Goal: Ask a question

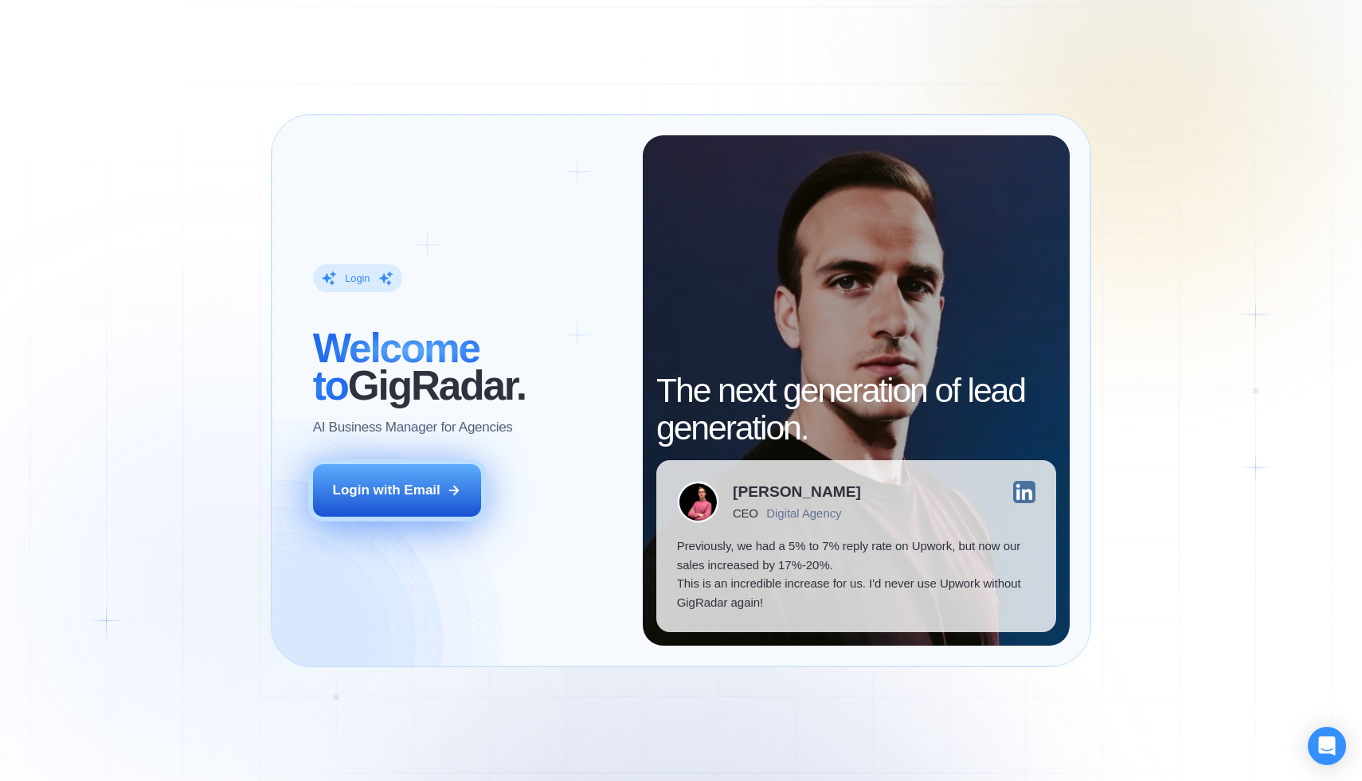
click at [397, 489] on div "Login with Email" at bounding box center [387, 490] width 108 height 19
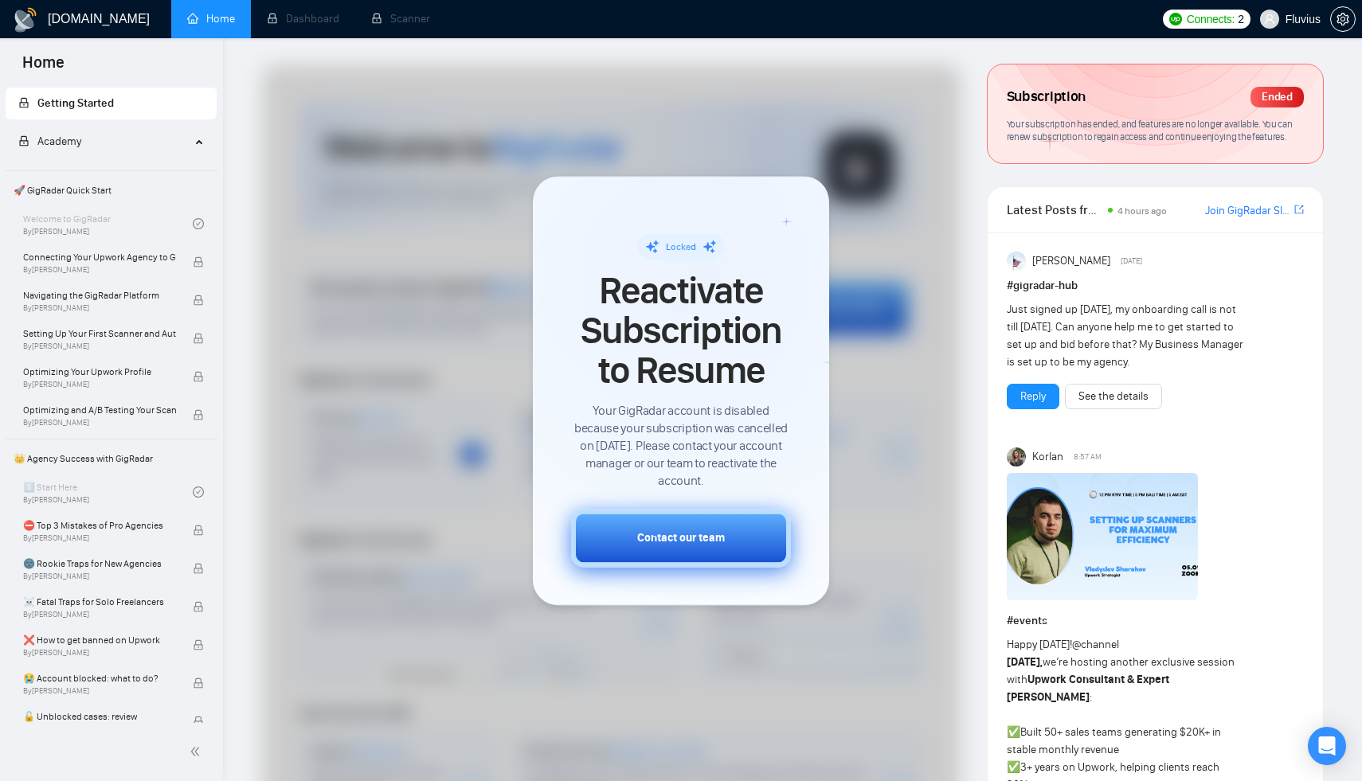
click at [720, 547] on button "Contact our team" at bounding box center [681, 538] width 220 height 58
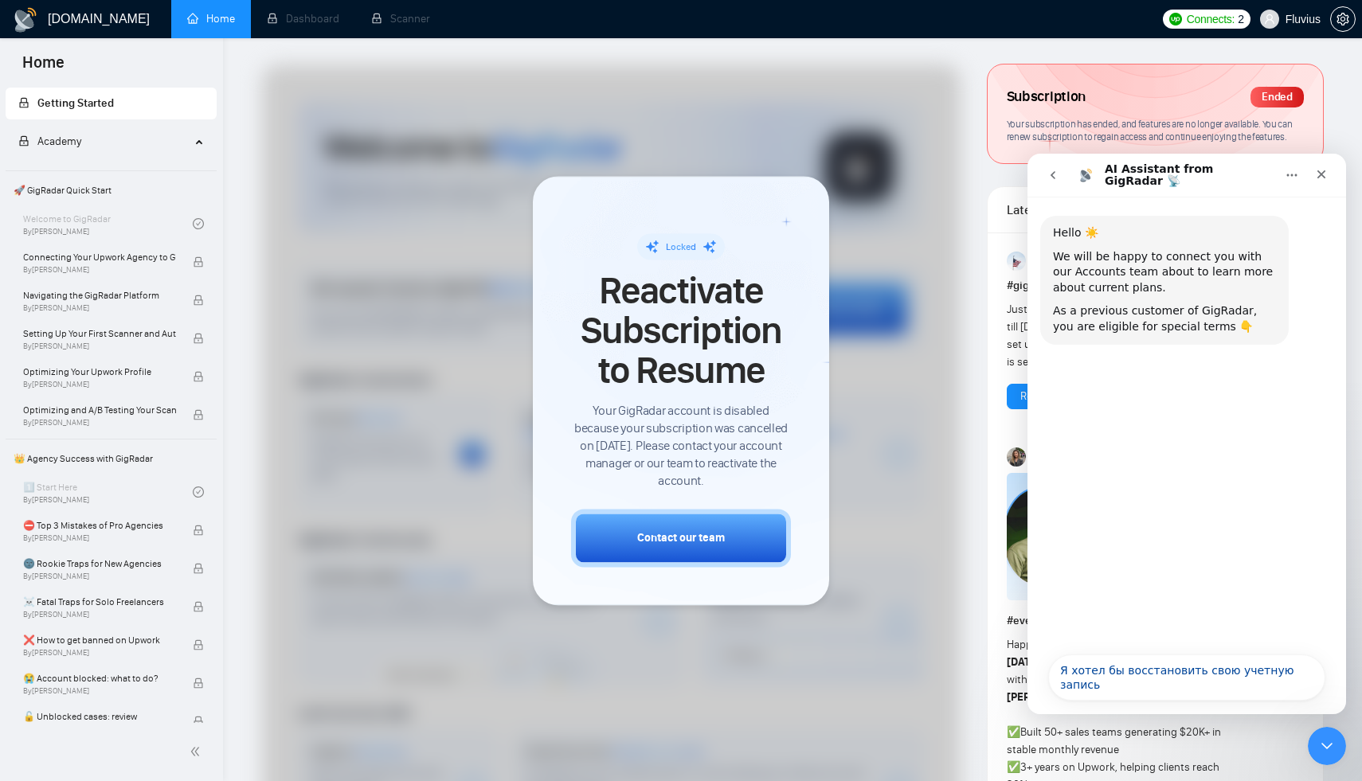
click at [1288, 178] on icon "Главная" at bounding box center [1292, 175] width 13 height 13
click at [1248, 496] on div "Hello ☀️ We will be happy to connect you with our Accounts team about to learn …" at bounding box center [1186, 421] width 319 height 448
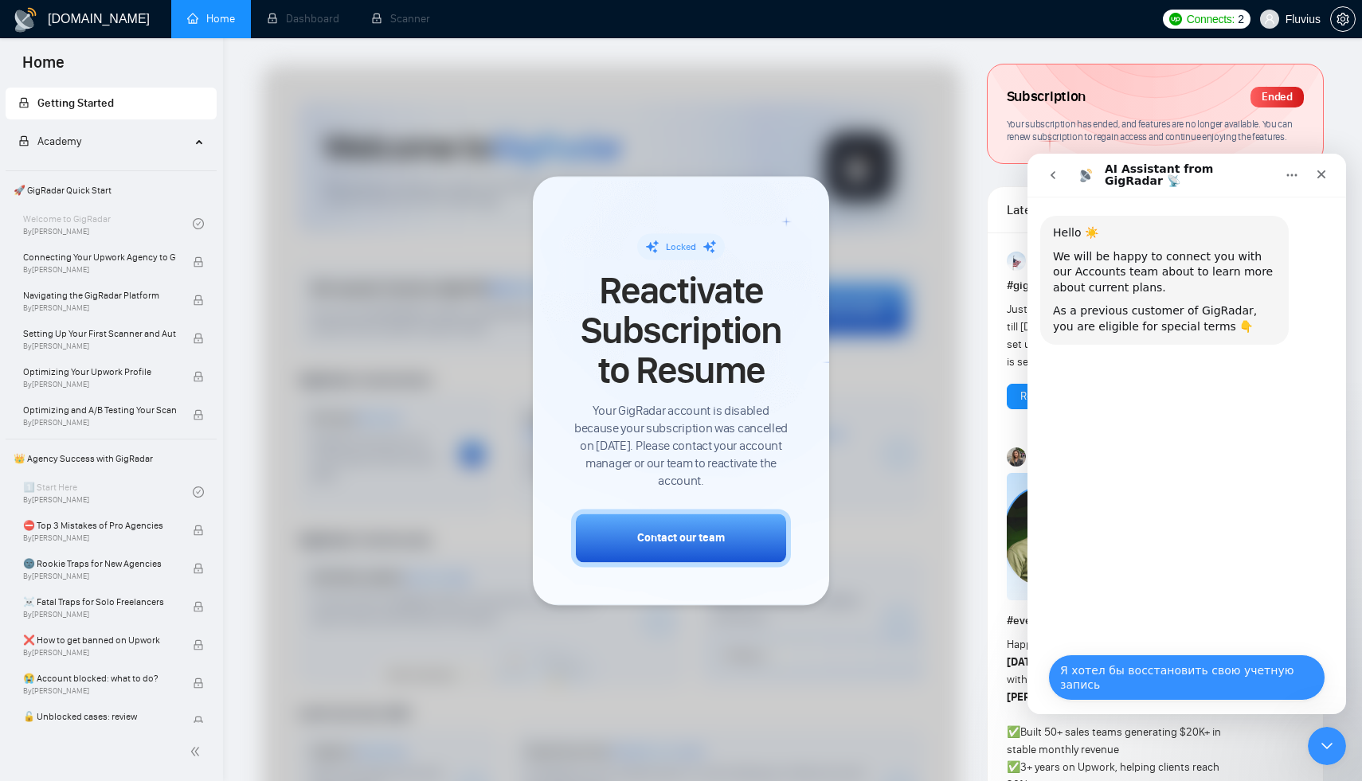
click at [1205, 683] on button "Я хотел бы восстановить свою учетную запись" at bounding box center [1186, 678] width 277 height 46
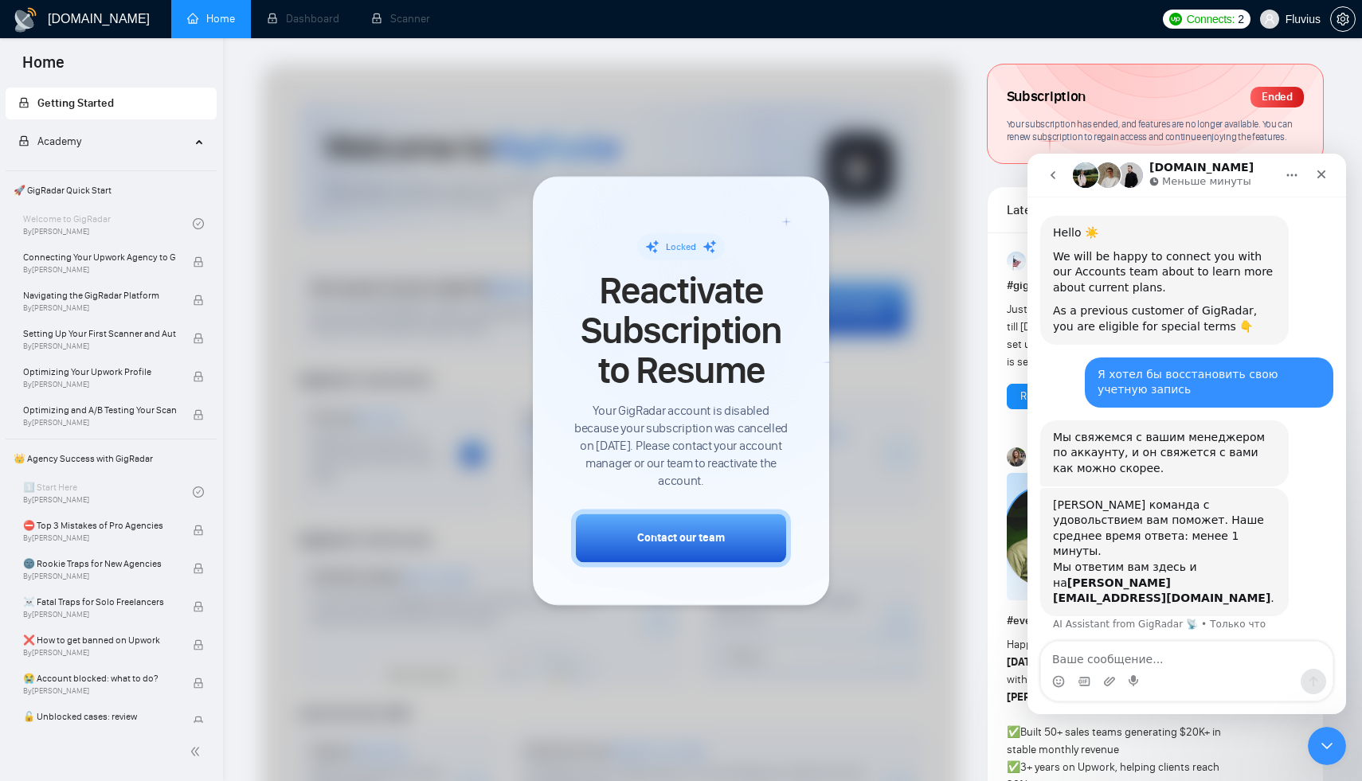
scroll to position [21, 0]
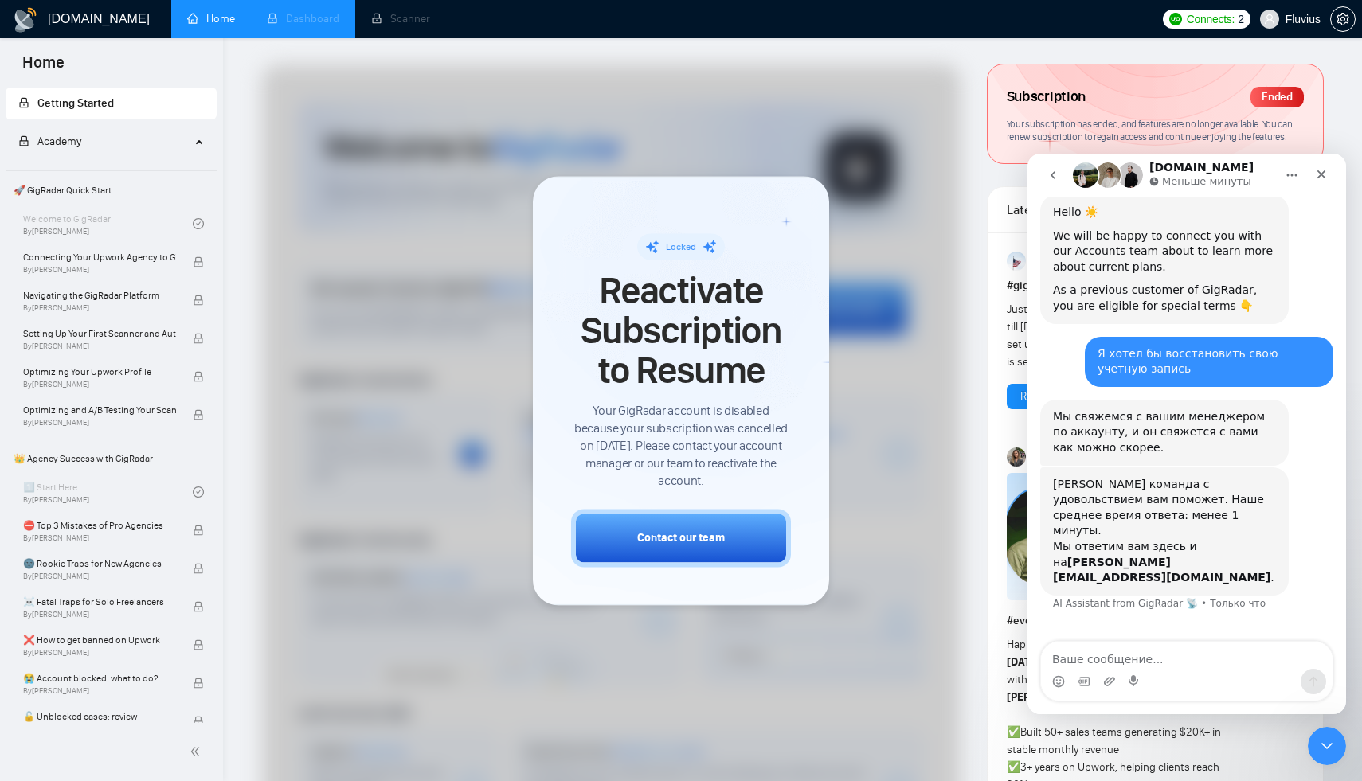
click at [298, 30] on li "Dashboard" at bounding box center [303, 19] width 104 height 38
click at [382, 22] on li "Scanner" at bounding box center [400, 19] width 91 height 38
click at [94, 323] on div "Setting Up Your First Scanner and Auto-Bidder By [PERSON_NAME]" at bounding box center [108, 338] width 170 height 35
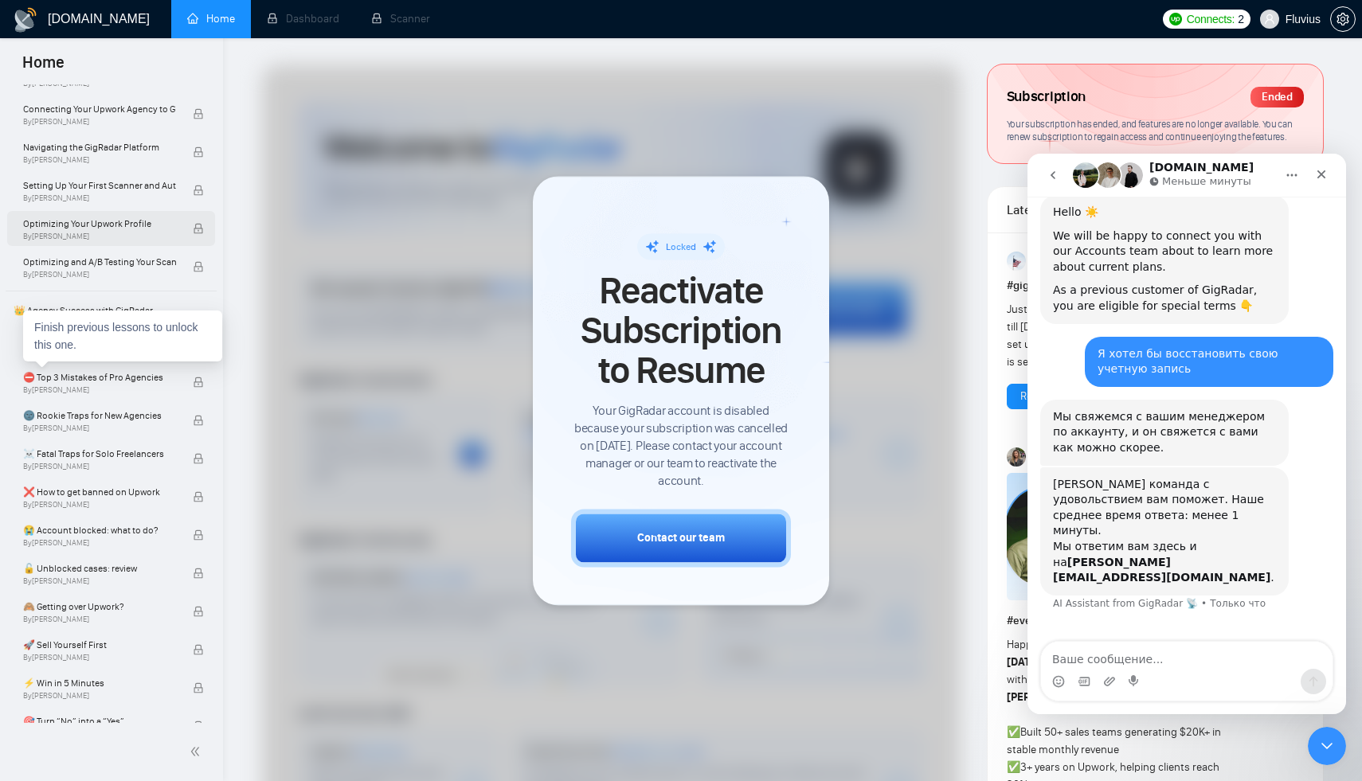
scroll to position [163, 0]
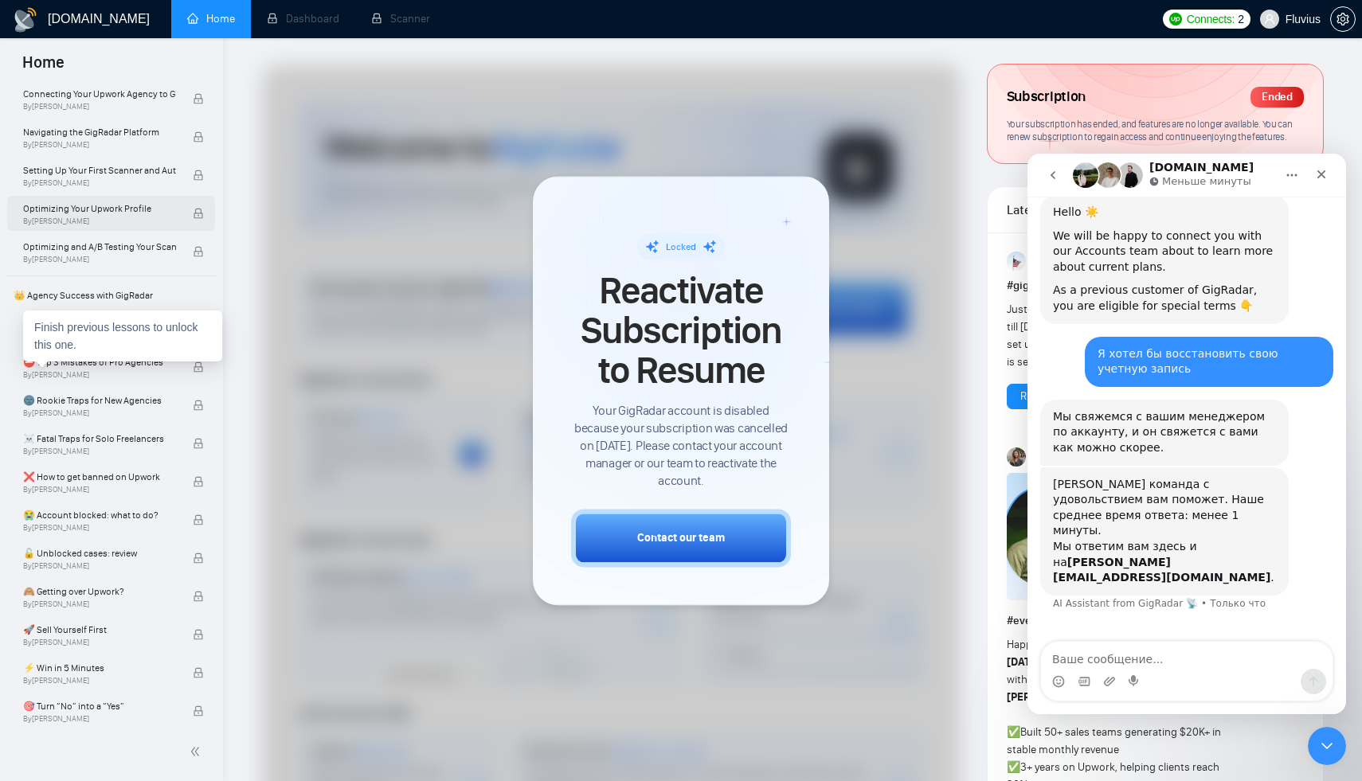
click at [108, 374] on span "By [PERSON_NAME]" at bounding box center [99, 375] width 153 height 10
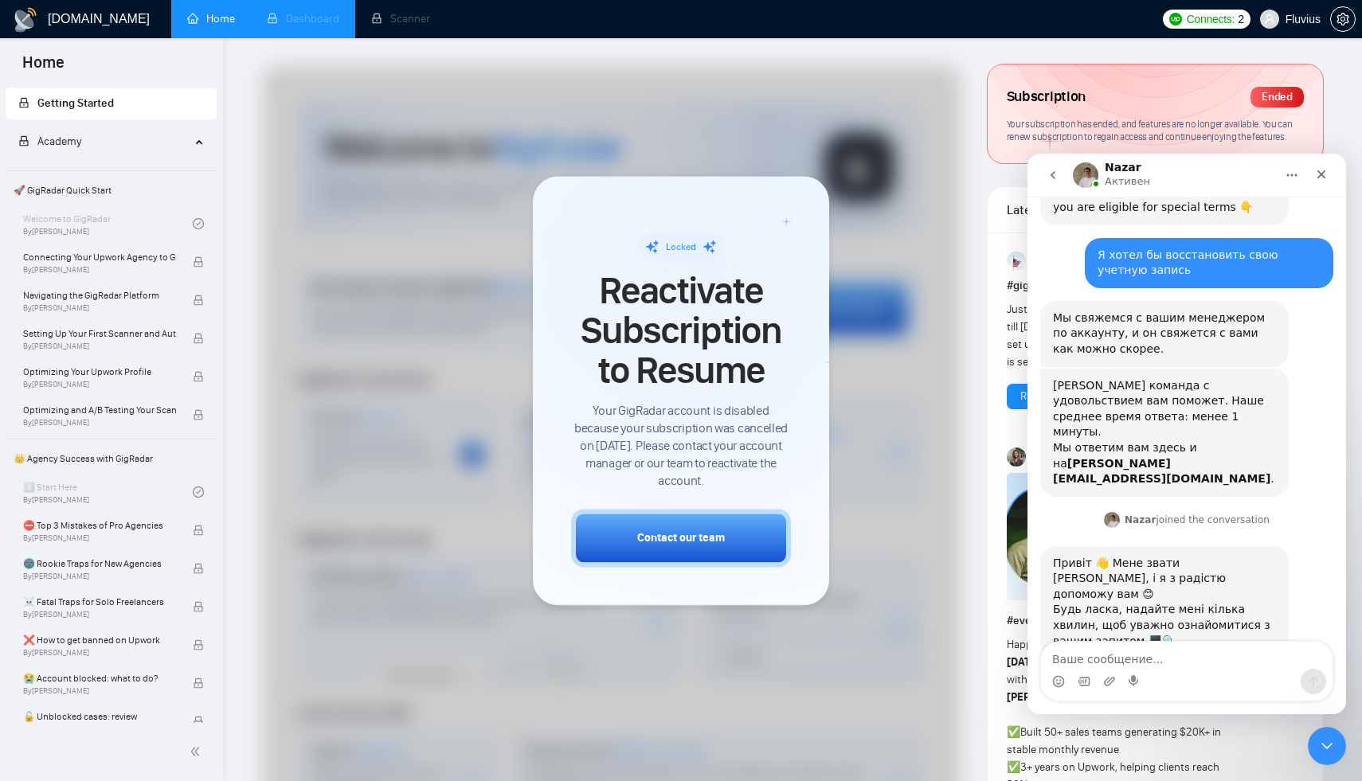
scroll to position [123, 0]
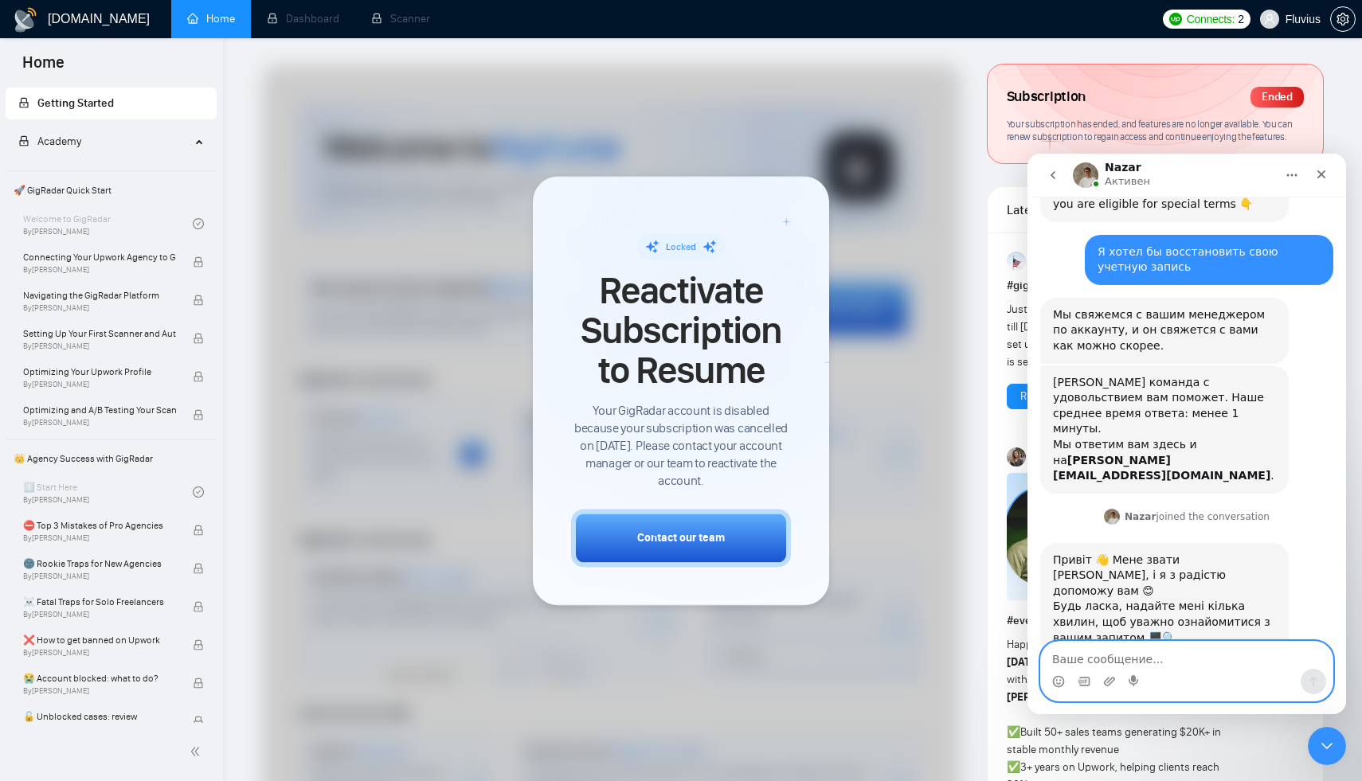
click at [1078, 656] on textarea "Ваше сообщение..." at bounding box center [1187, 655] width 292 height 27
type textarea "G"
type textarea "привіт, [PERSON_NAME]"
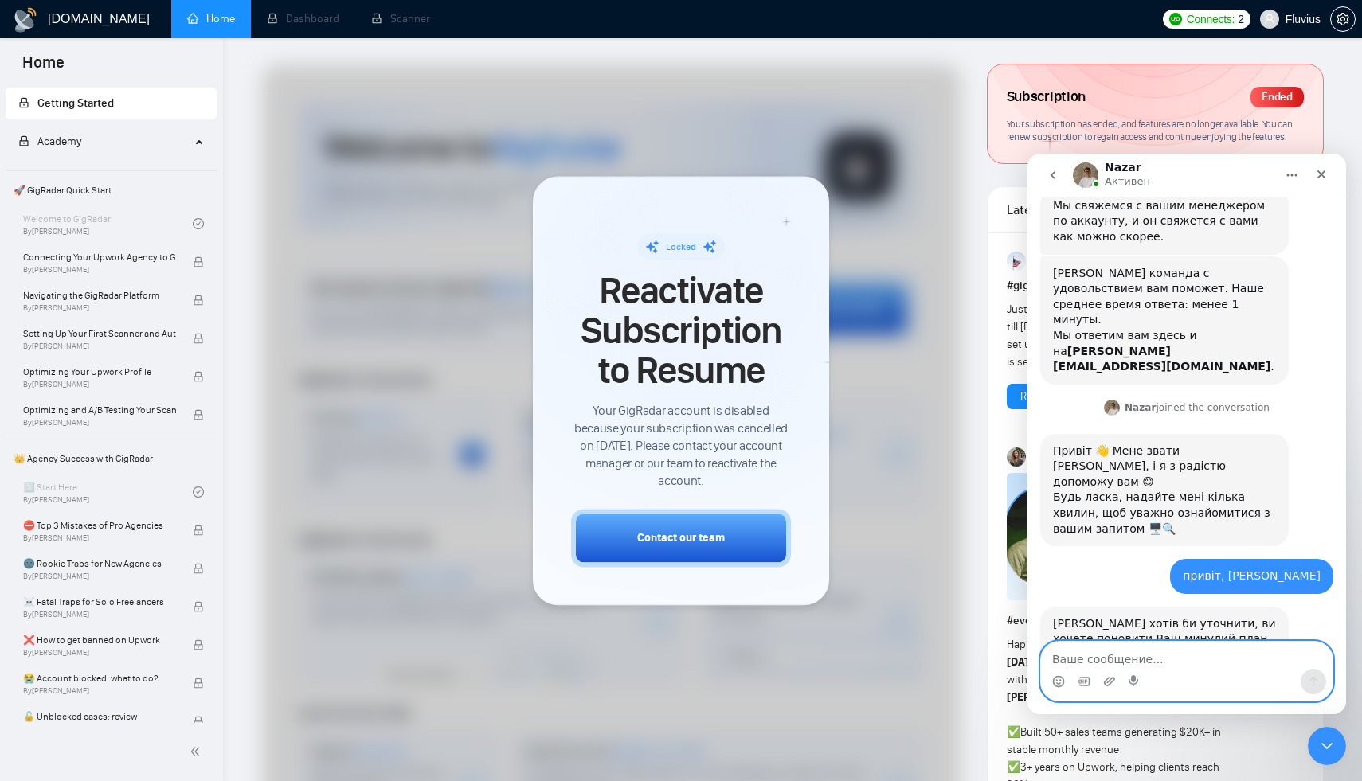
scroll to position [233, 0]
type textarea "z"
type textarea "м"
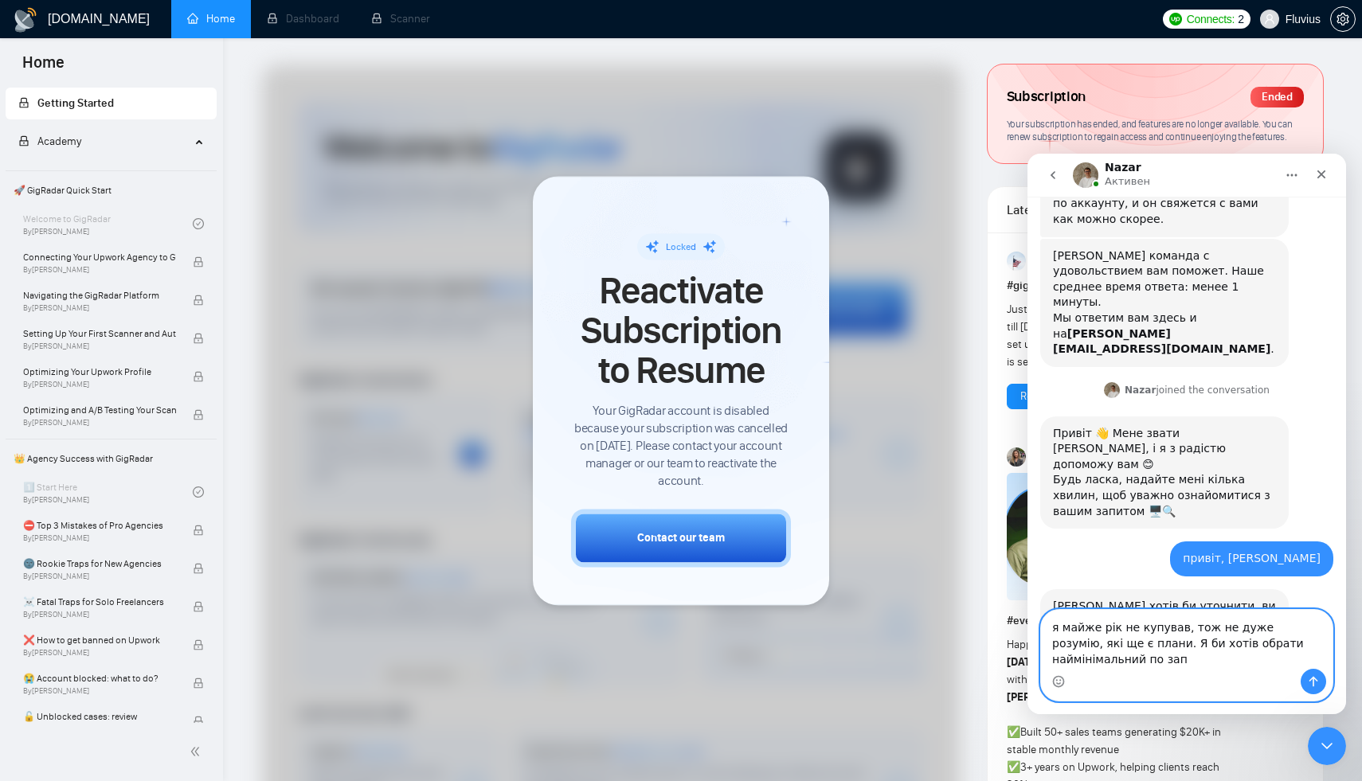
scroll to position [265, 0]
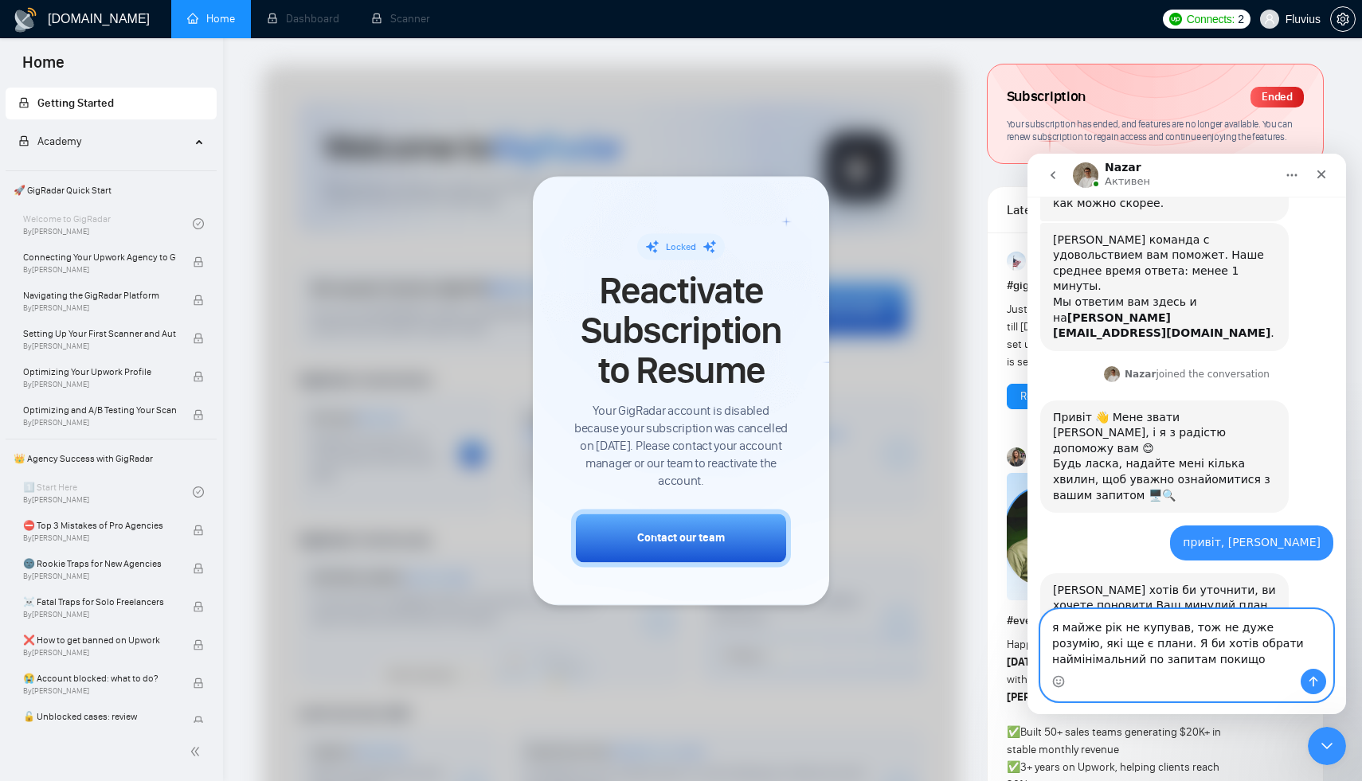
drag, startPoint x: 1054, startPoint y: 660, endPoint x: 1160, endPoint y: 660, distance: 105.9
click at [1159, 660] on textarea "я майже рік не купував, тож не дуже розумію, які ще є плани. Я би хотів обрати …" at bounding box center [1187, 639] width 292 height 59
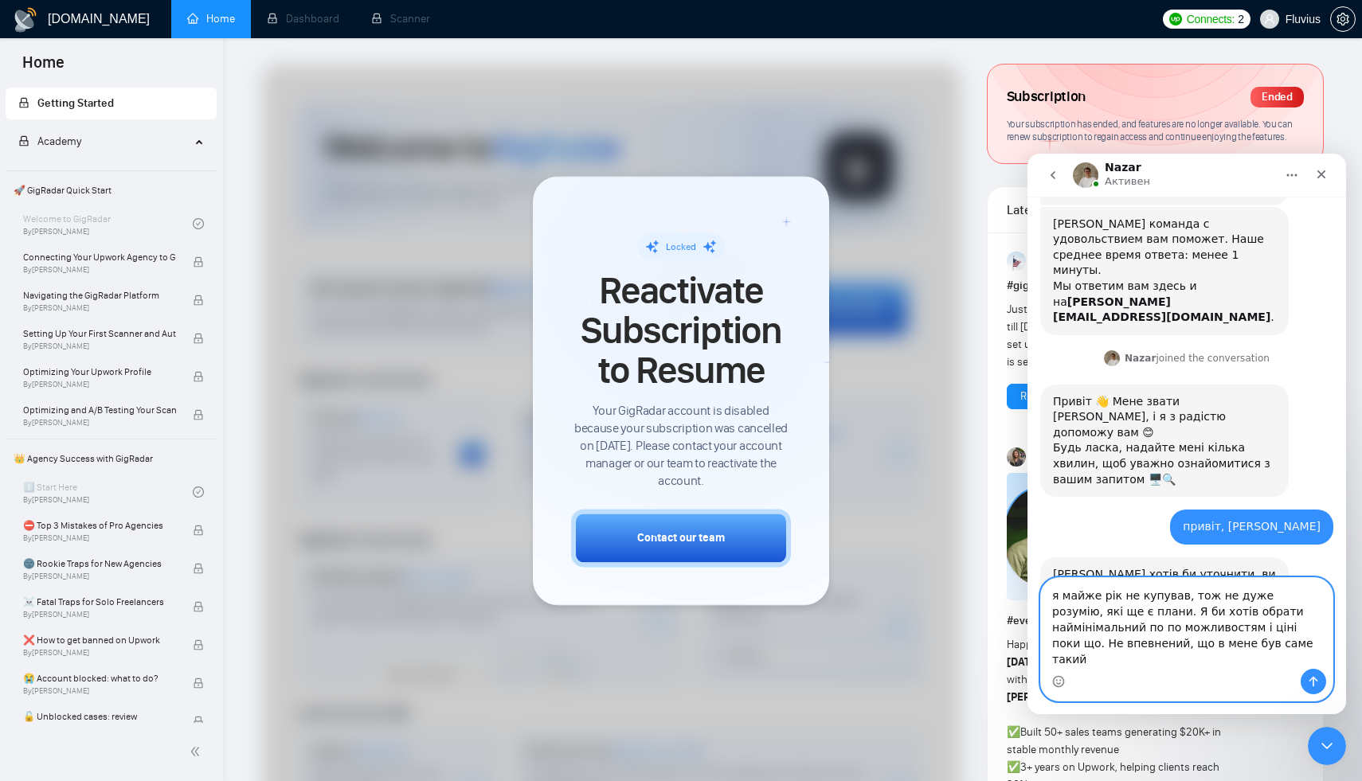
type textarea "я майже рік не купував, тож не дуже розумію, які ще є плани. Я би хотів обрати …"
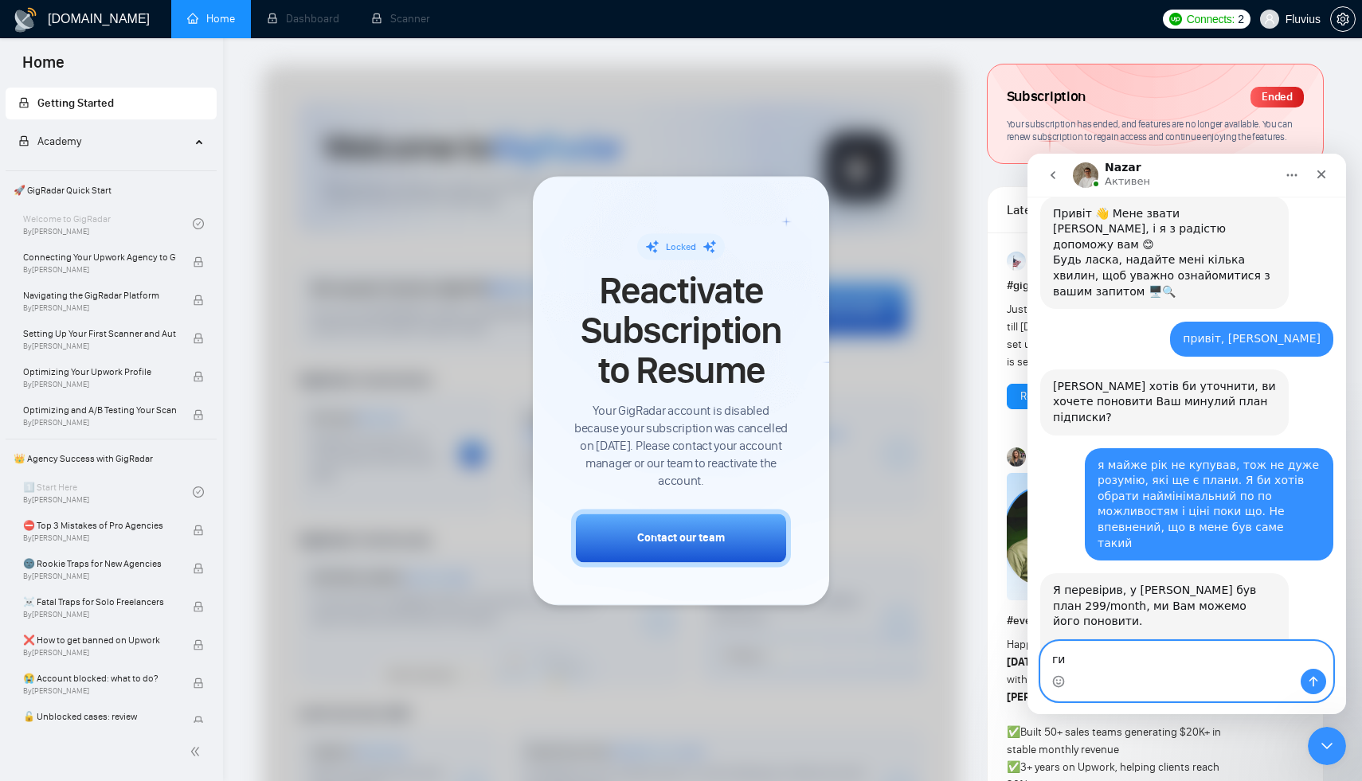
scroll to position [485, 0]
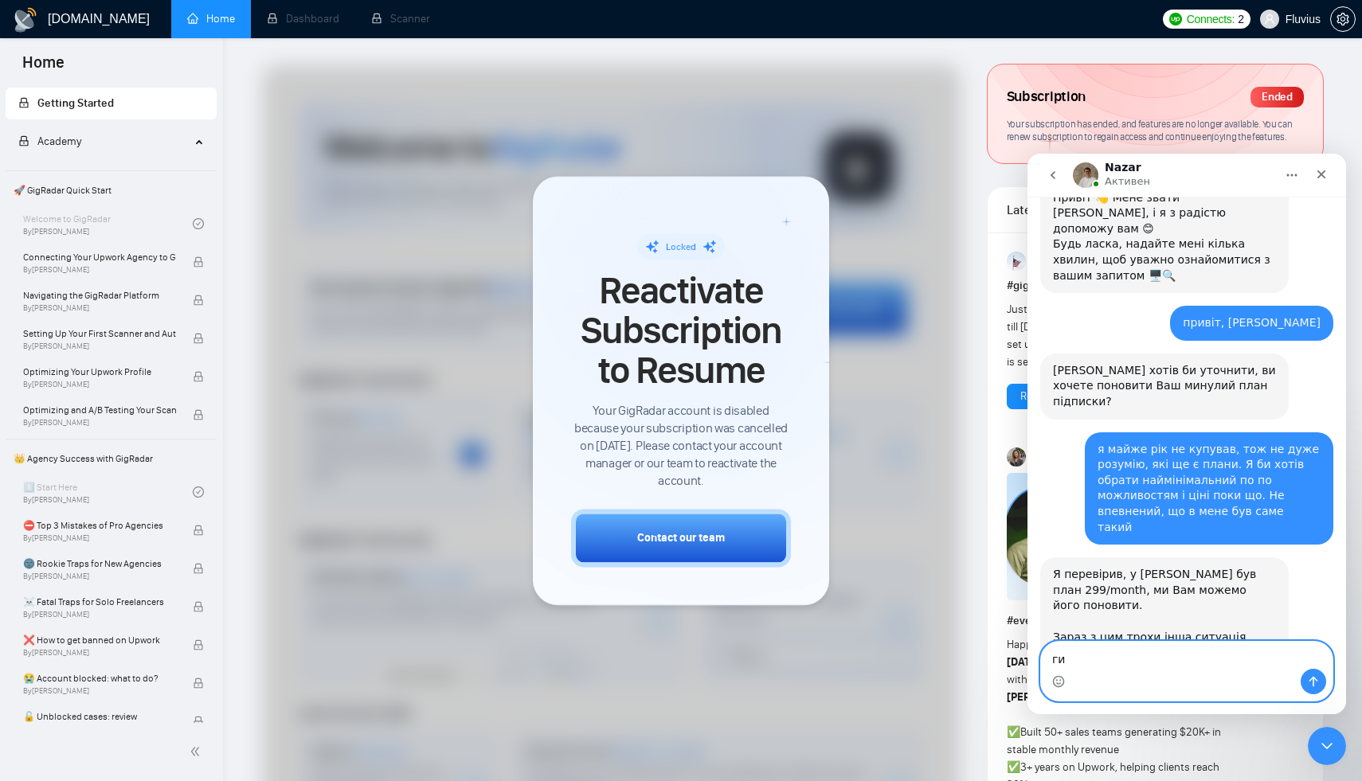
type textarea "ги"
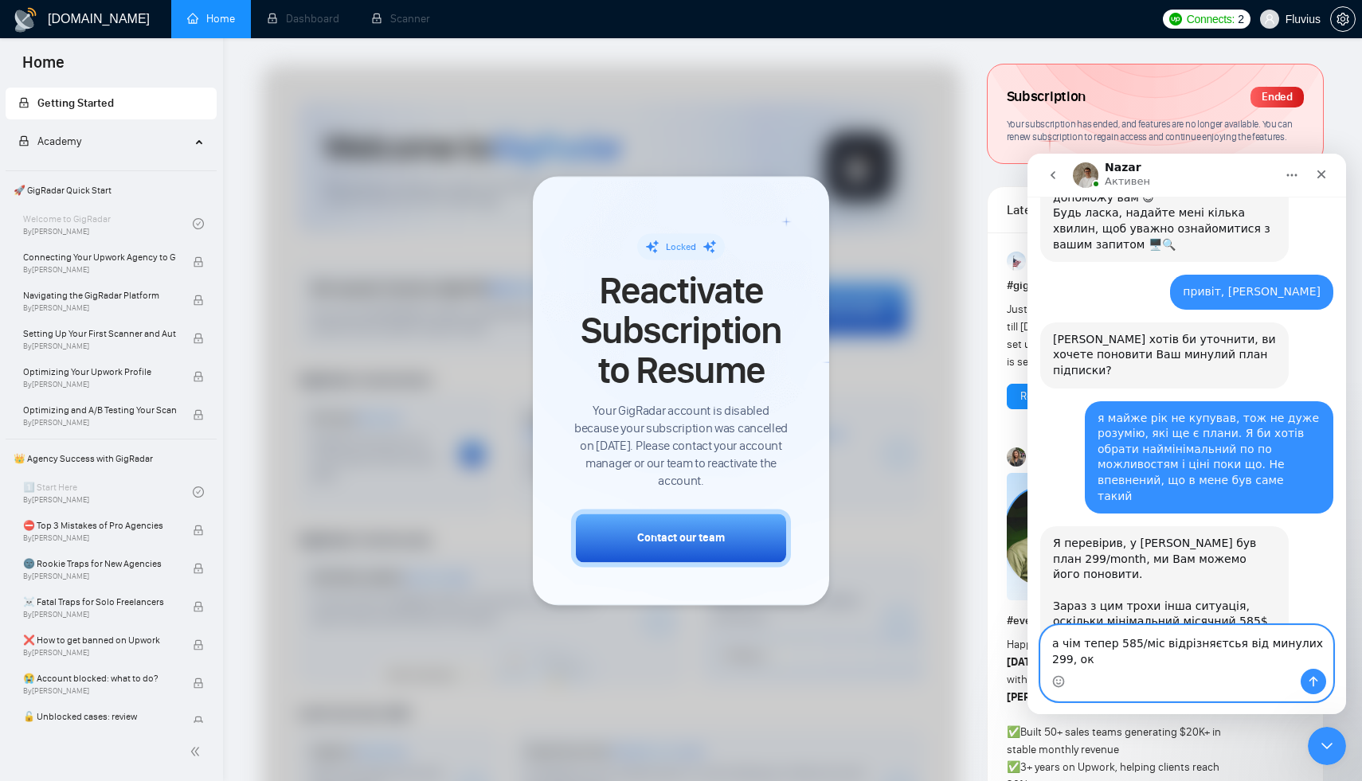
scroll to position [532, 0]
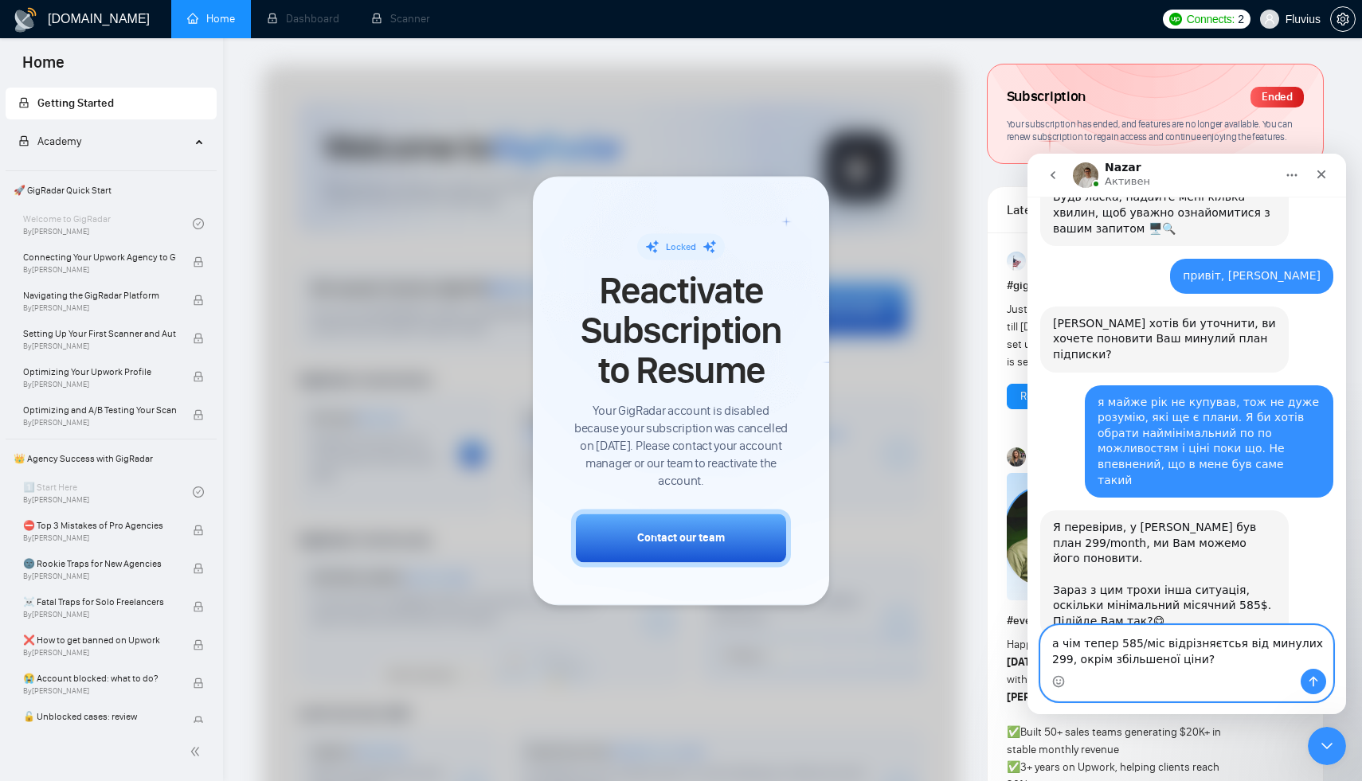
type textarea "а чім тепер 585/міс відрізняєтсья від минулих 299, окрім збільшеної ціни?"
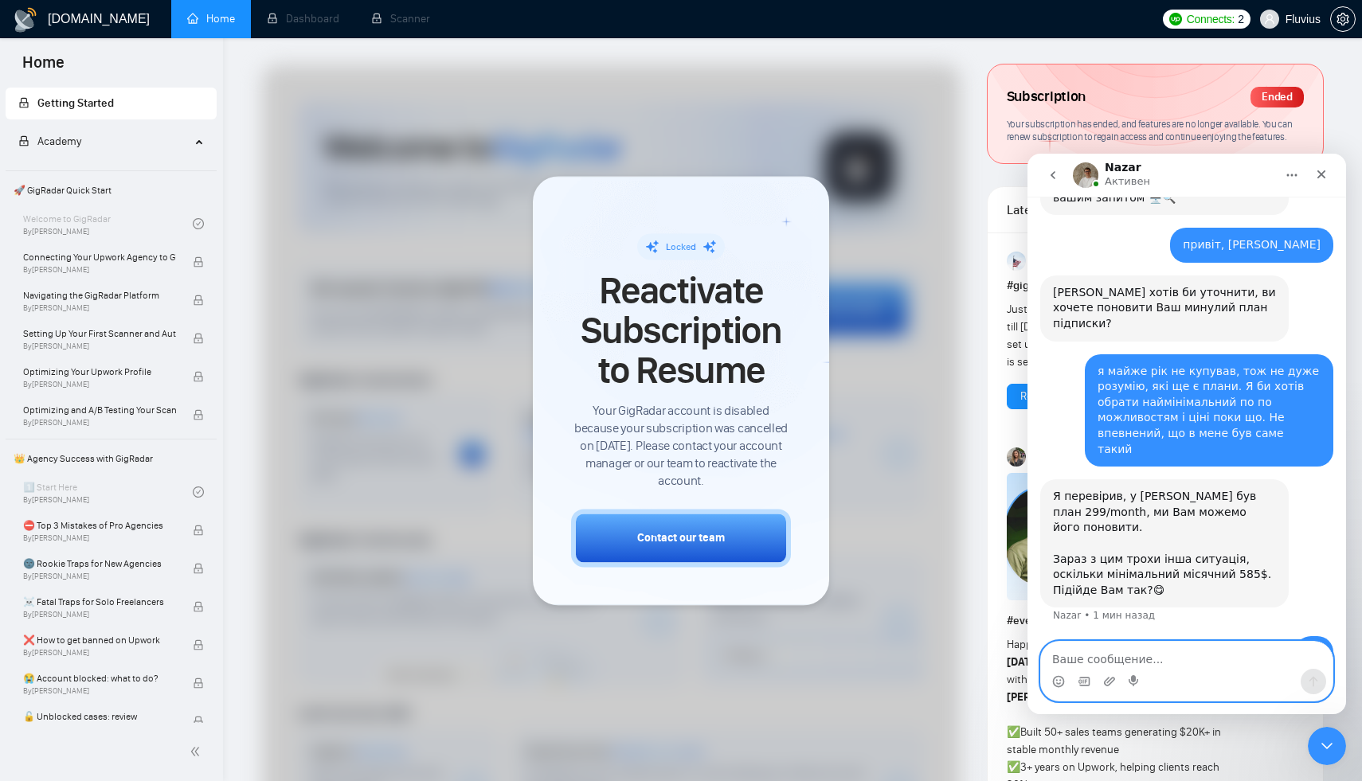
scroll to position [568, 0]
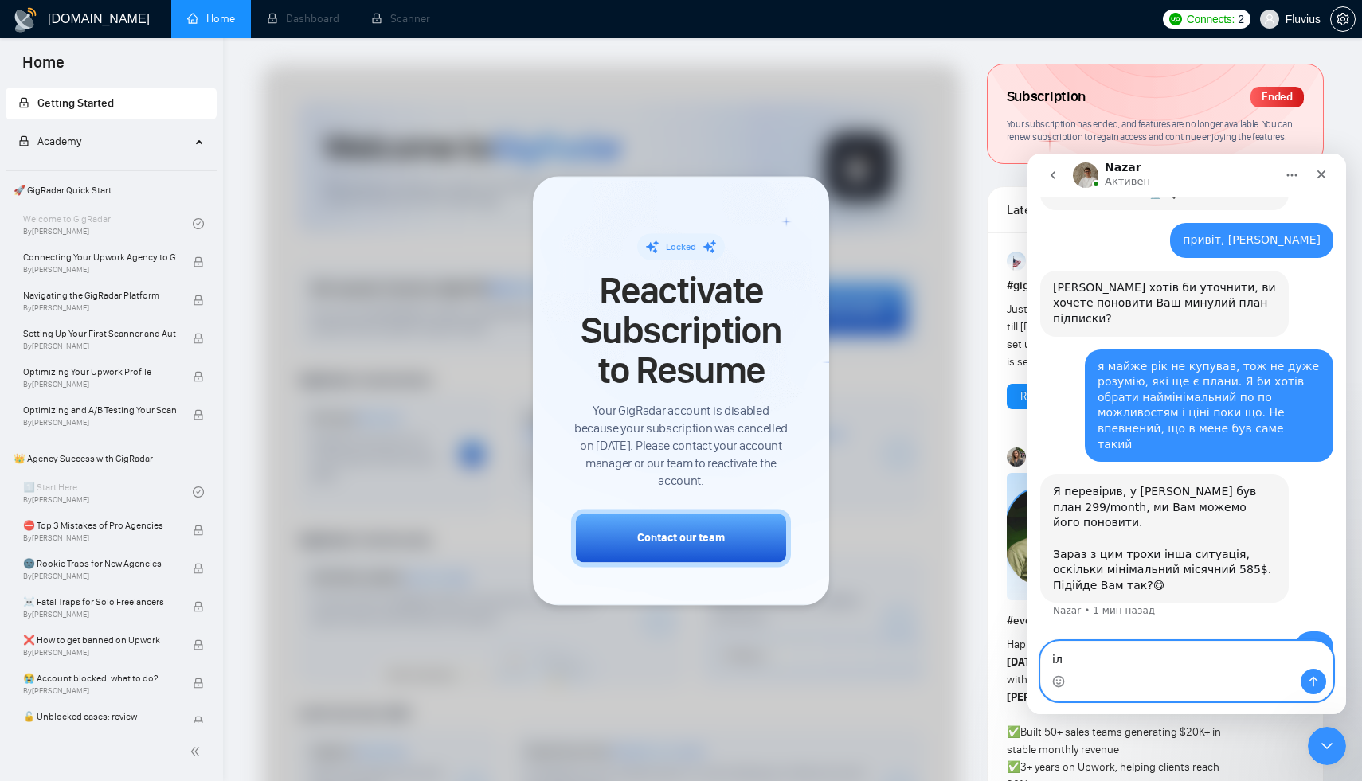
type textarea "і"
type textarea "кількістю connects ?"
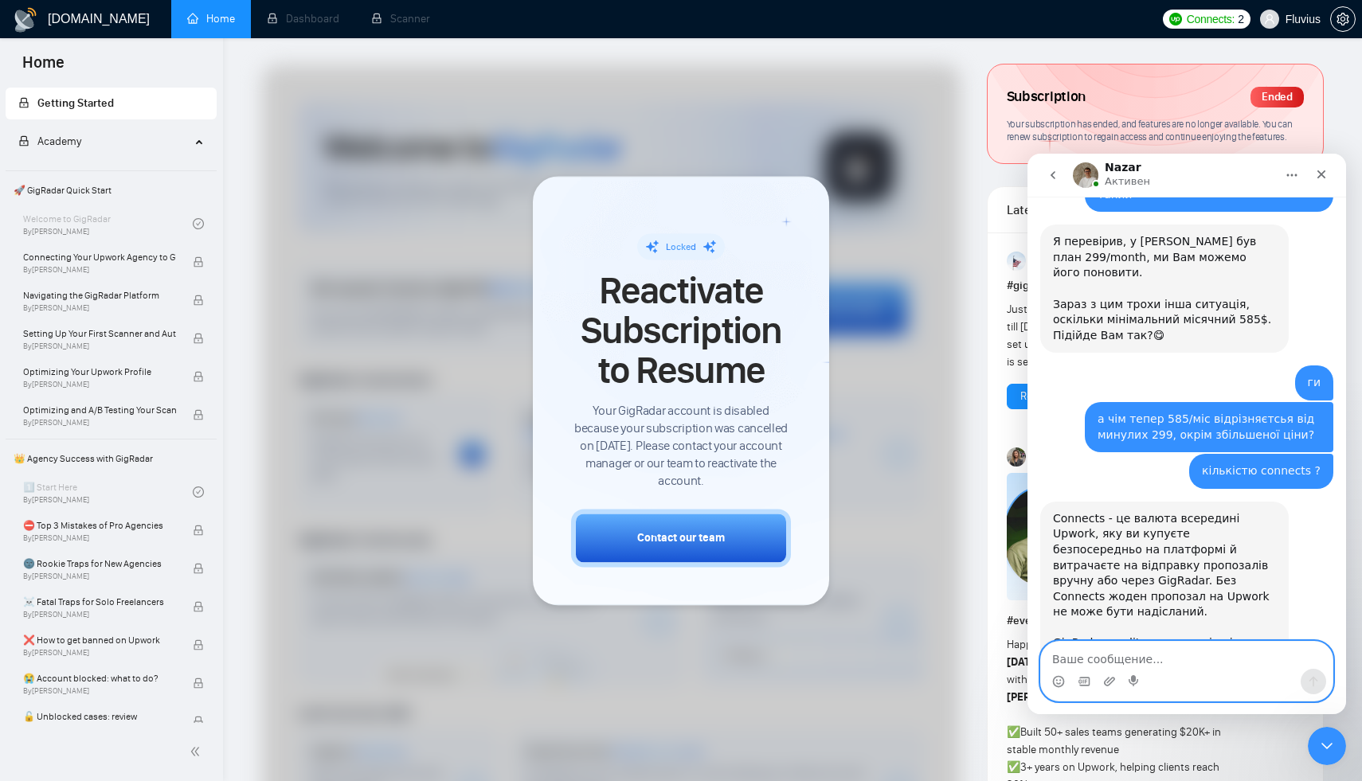
scroll to position [933, 0]
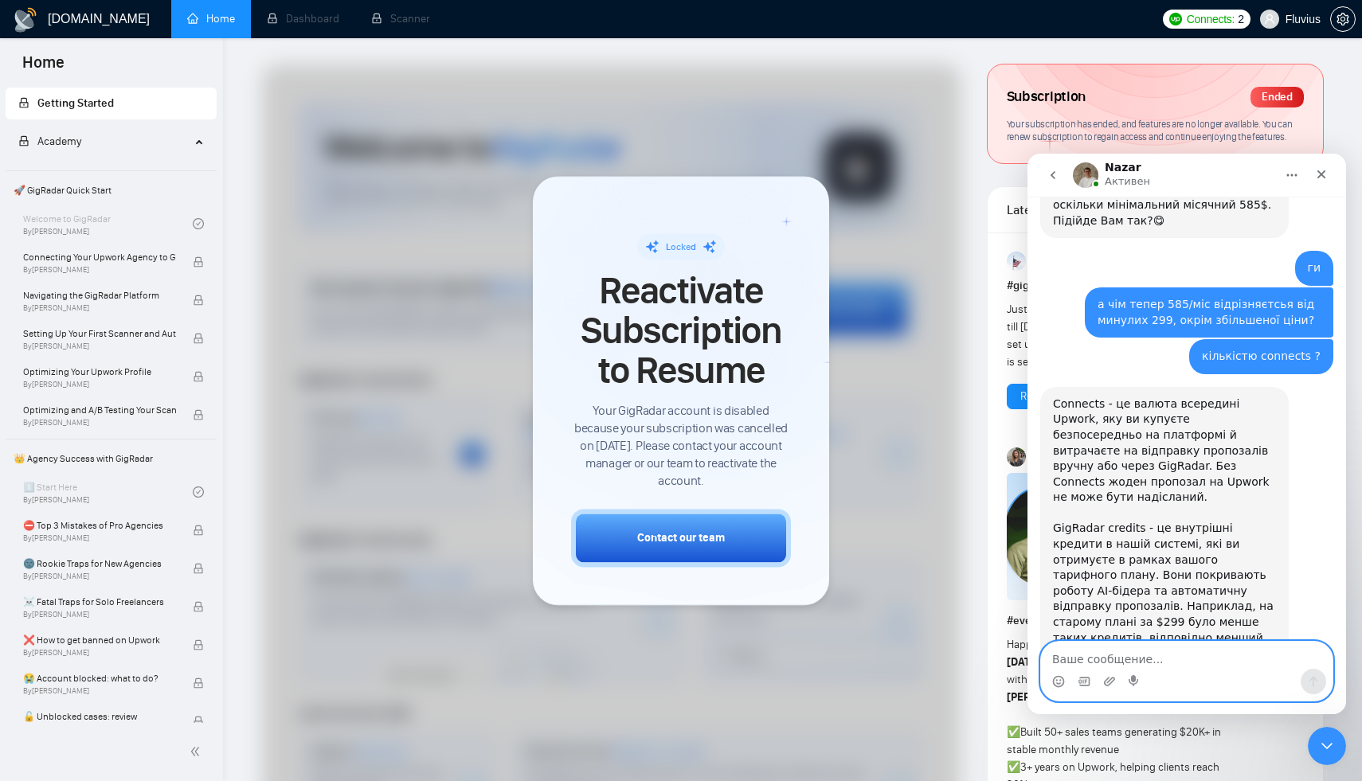
click at [1097, 667] on textarea "Ваше сообщение..." at bounding box center [1187, 655] width 292 height 27
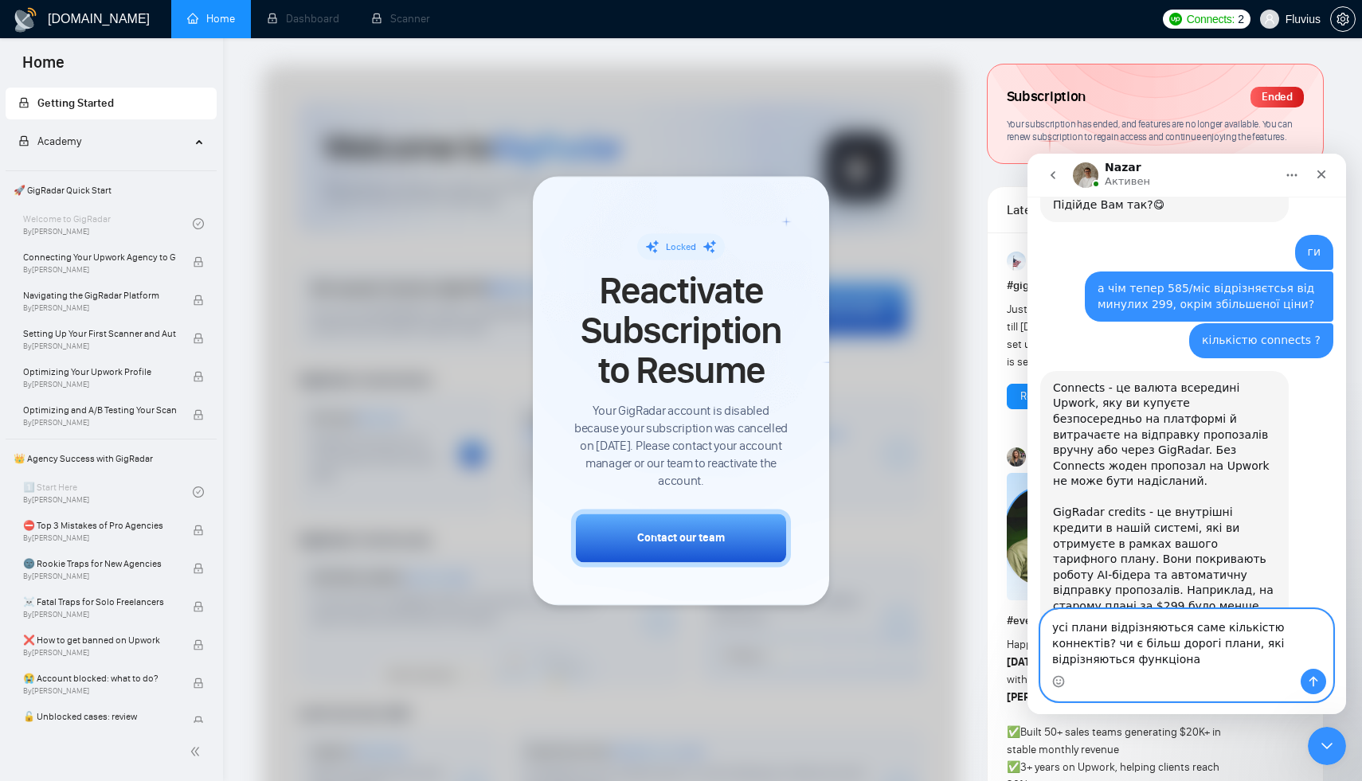
scroll to position [965, 0]
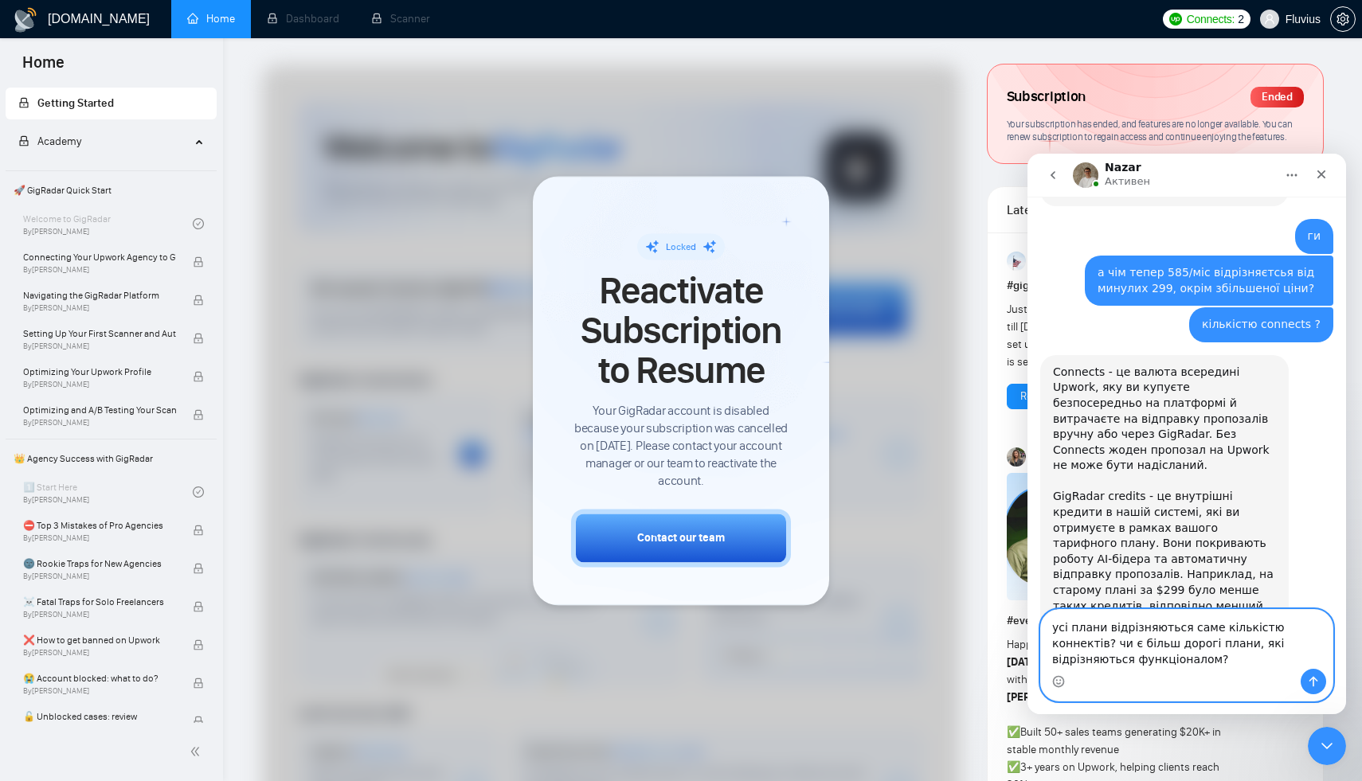
type textarea "усі плани відрізняються саме кількістю коннектів? чи є більш дорогі плани, які …"
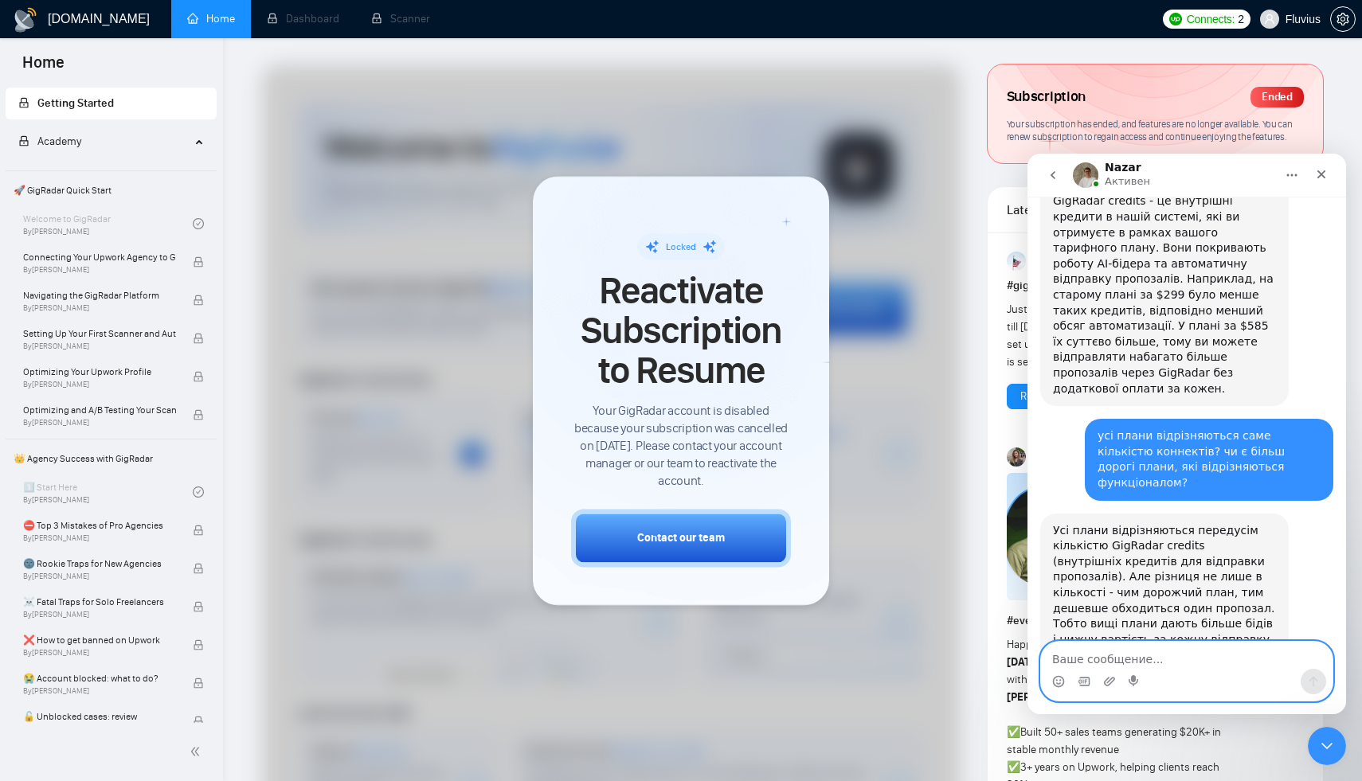
scroll to position [1270, 0]
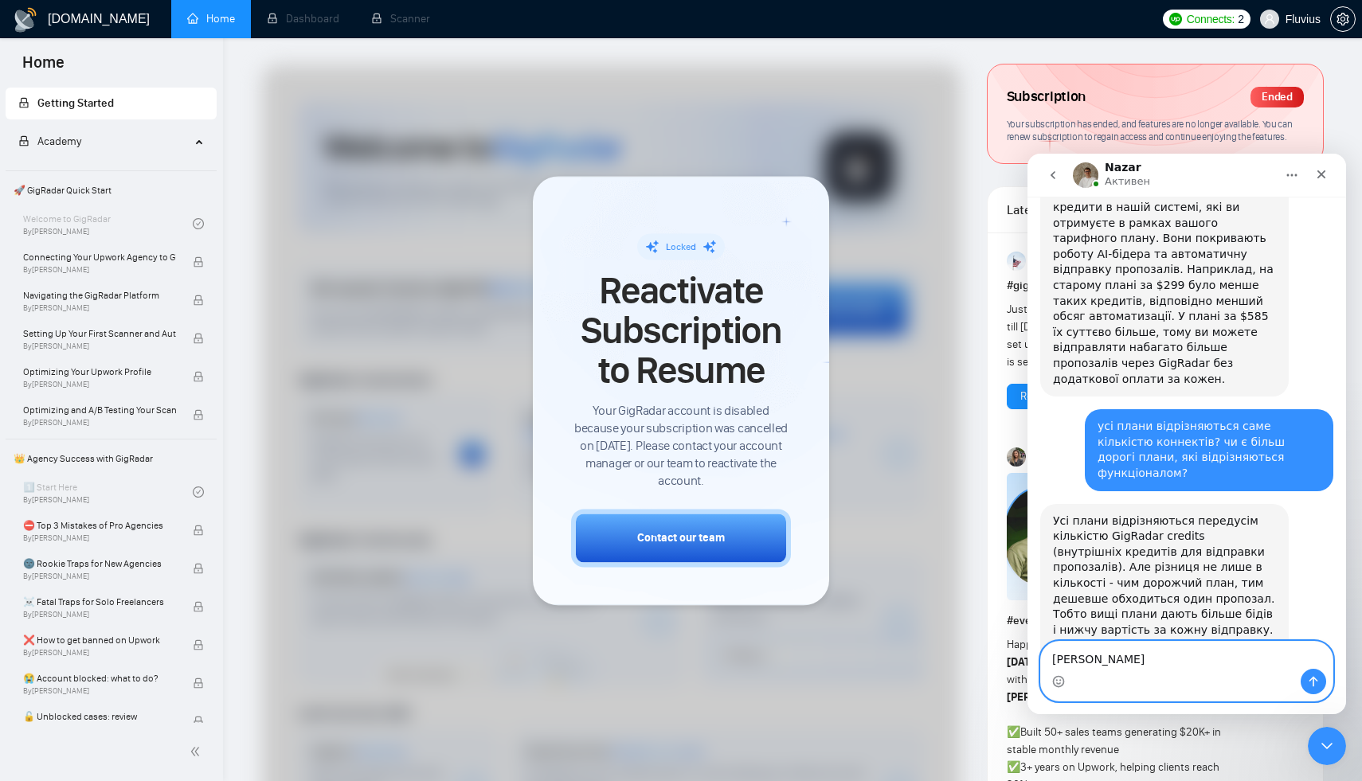
type textarea "[PERSON_NAME]"
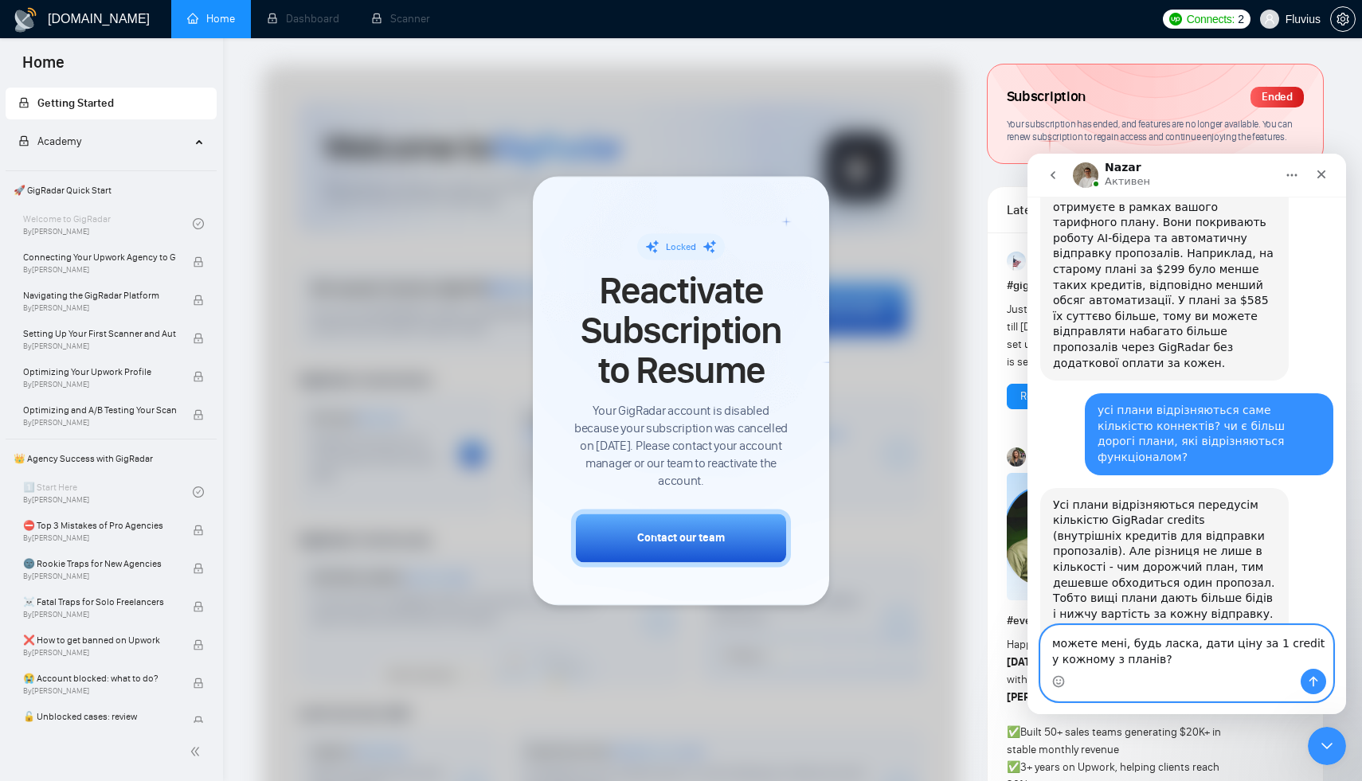
type textarea "можете мені, будь ласка, дати ціну за 1 credit у кожному з планів?"
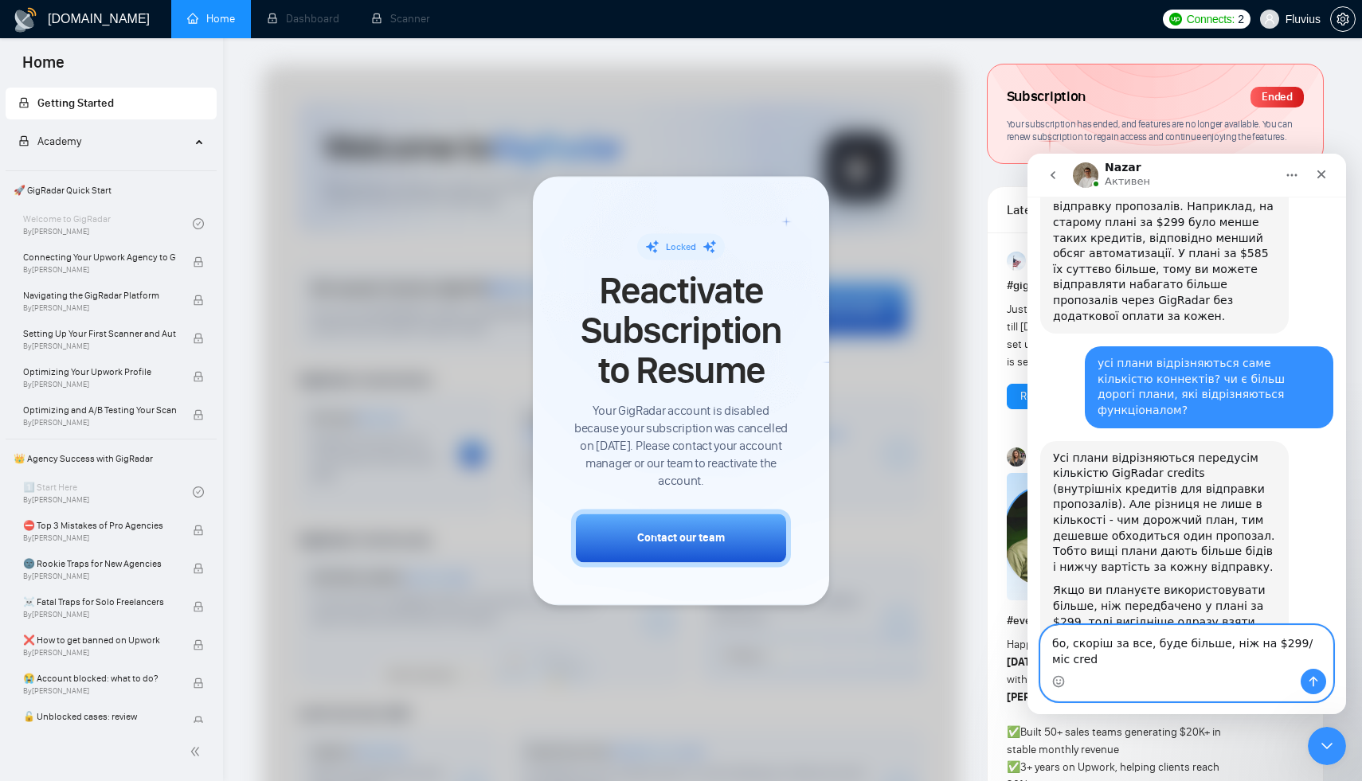
scroll to position [1348, 0]
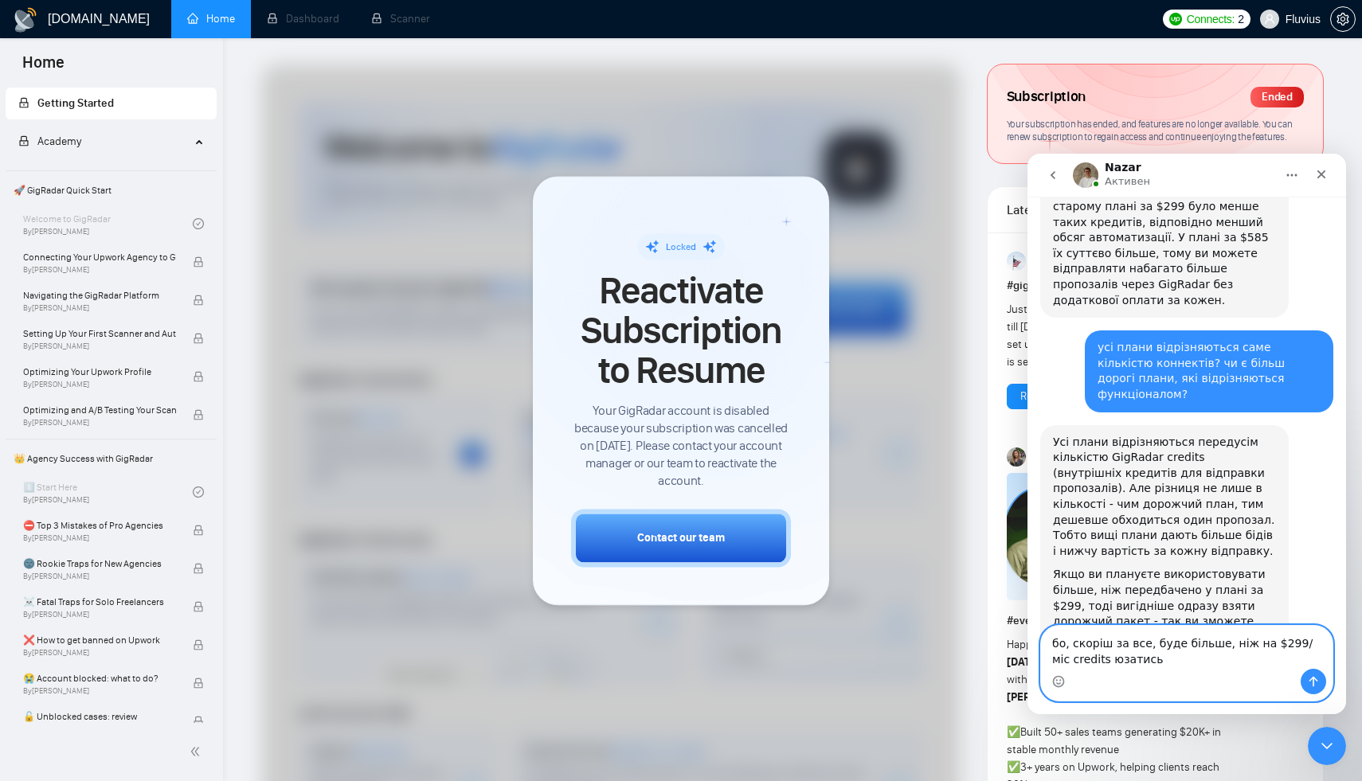
type textarea "бо, скоріш за все, буде більше, ніж на $299/міс credits юзатись"
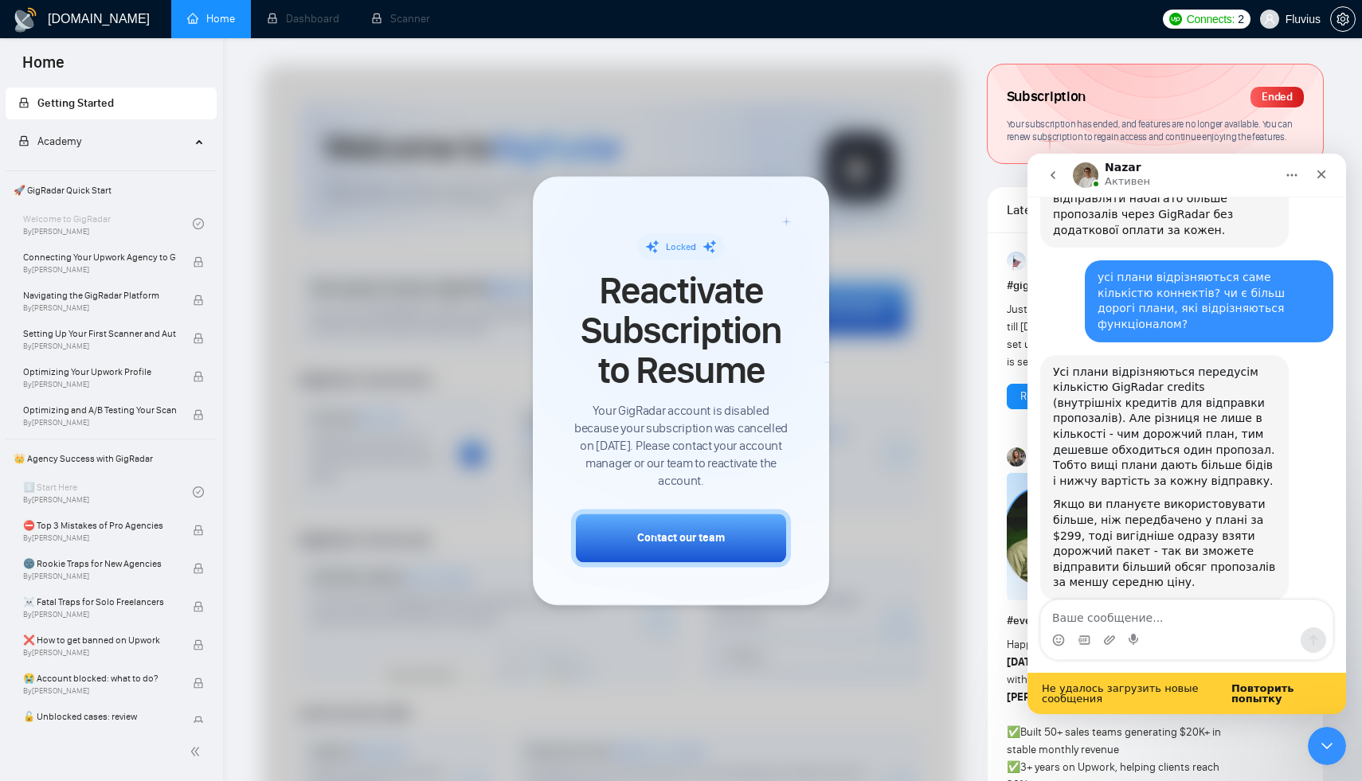
scroll to position [1427, 0]
